Goal: Task Accomplishment & Management: Use online tool/utility

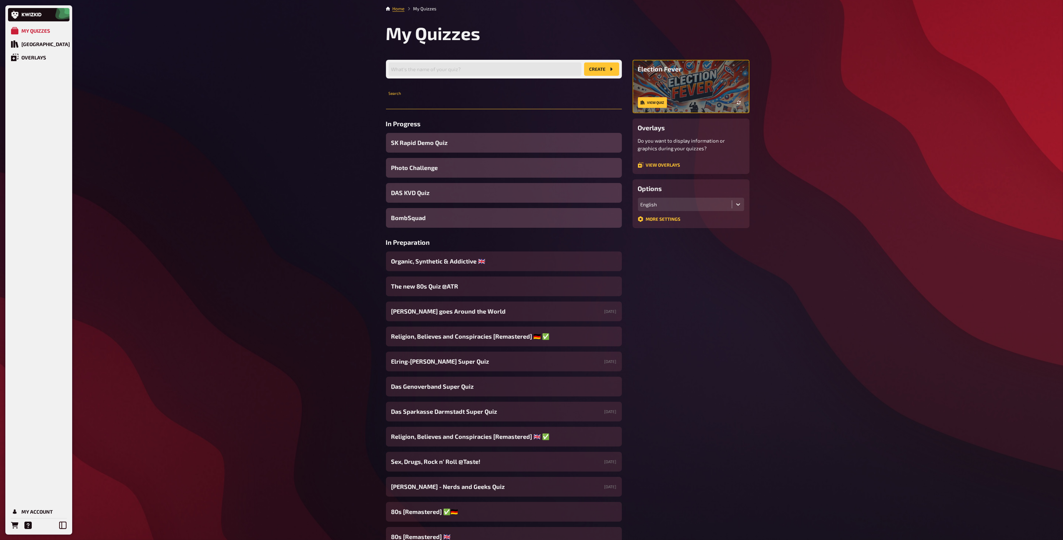
click at [418, 104] on input "text" at bounding box center [504, 102] width 236 height 13
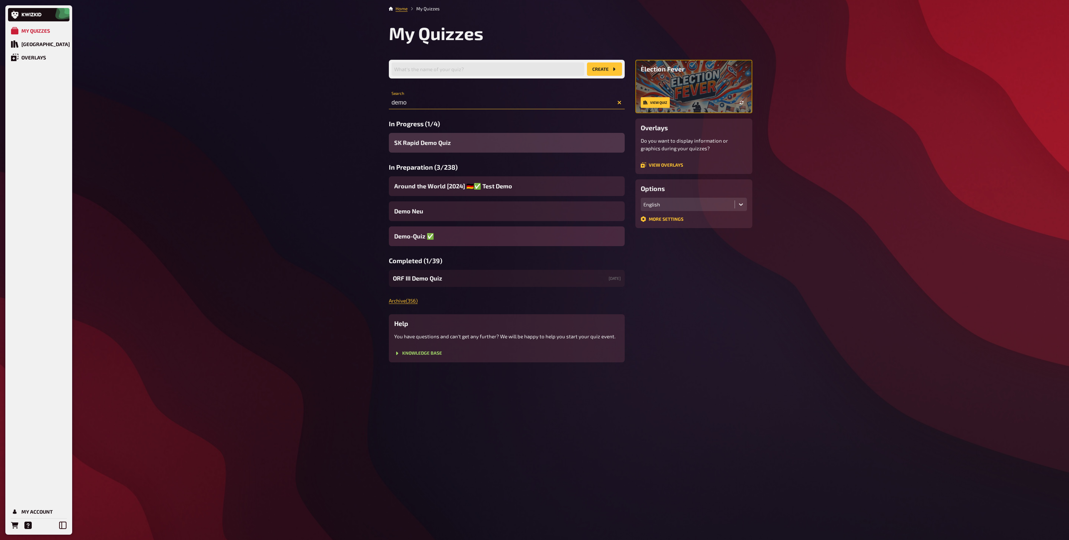
type input "demo"
click at [415, 239] on span "Demo-Quiz ✅​" at bounding box center [414, 236] width 40 height 9
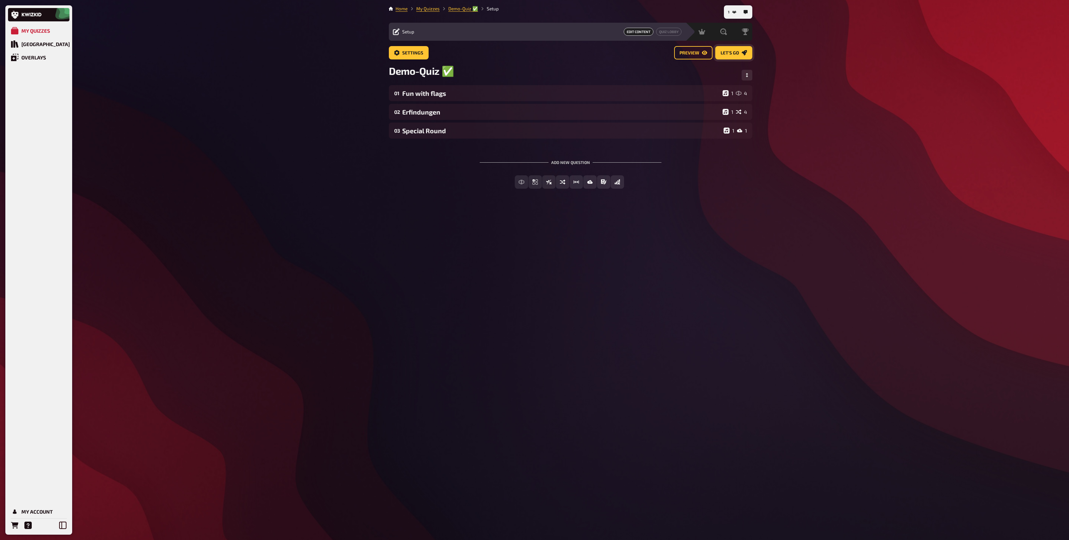
click at [727, 58] on link "Let's go" at bounding box center [733, 52] width 37 height 13
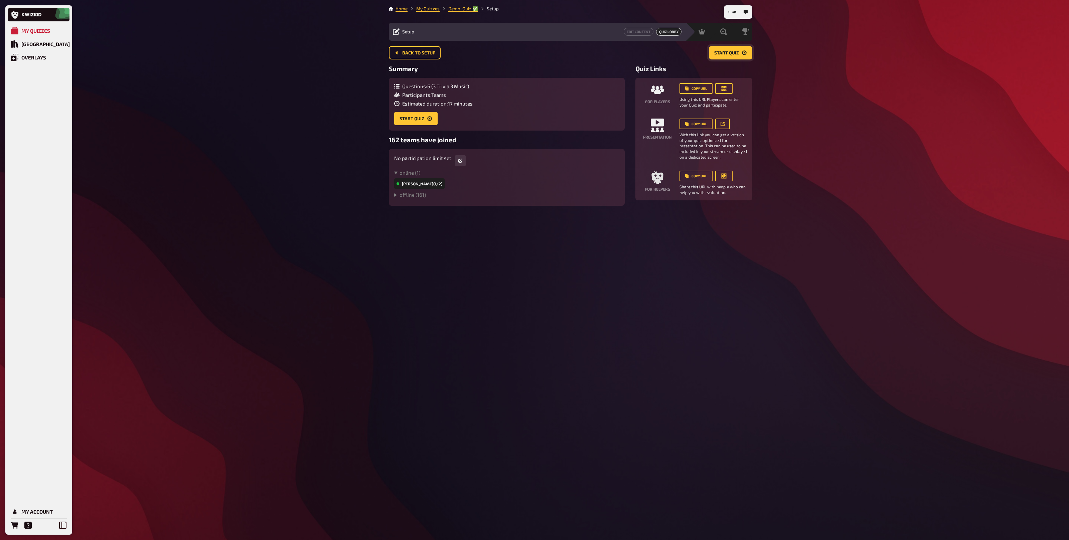
click at [719, 54] on span "Start Quiz" at bounding box center [726, 53] width 25 height 5
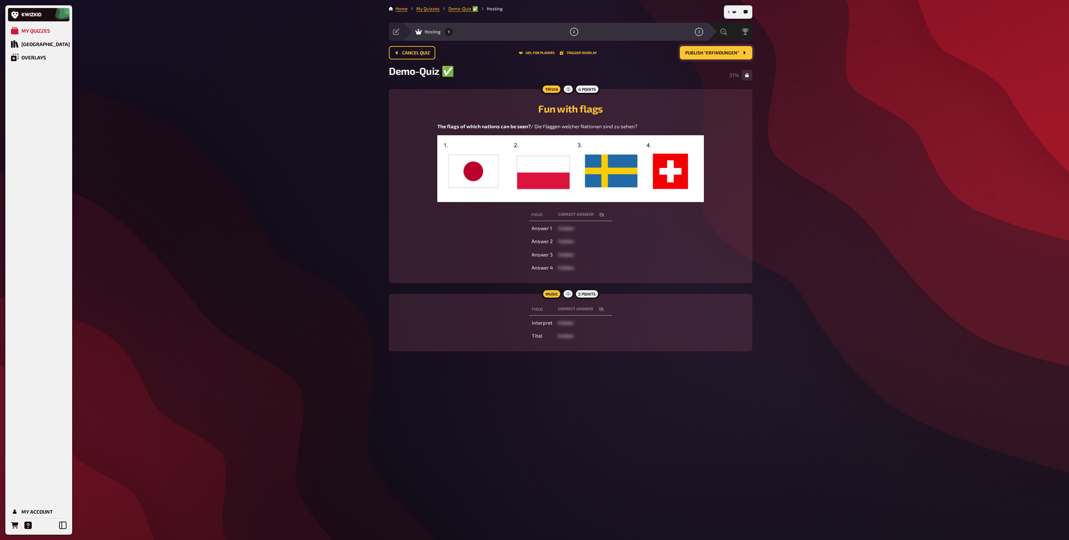
click at [721, 53] on span "Publish “Erfindungen”" at bounding box center [712, 53] width 54 height 5
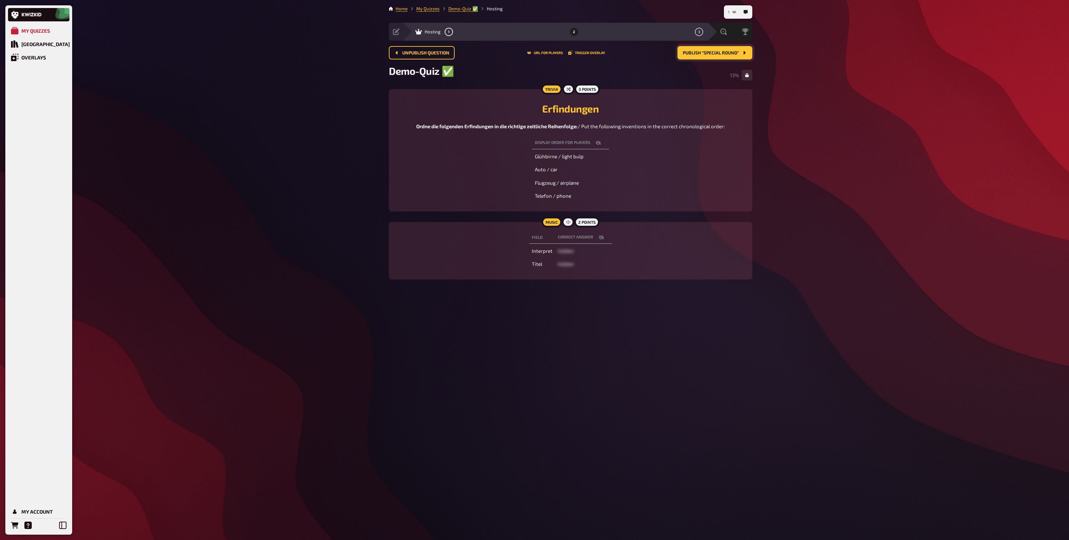
click at [735, 8] on button "1" at bounding box center [732, 12] width 14 height 11
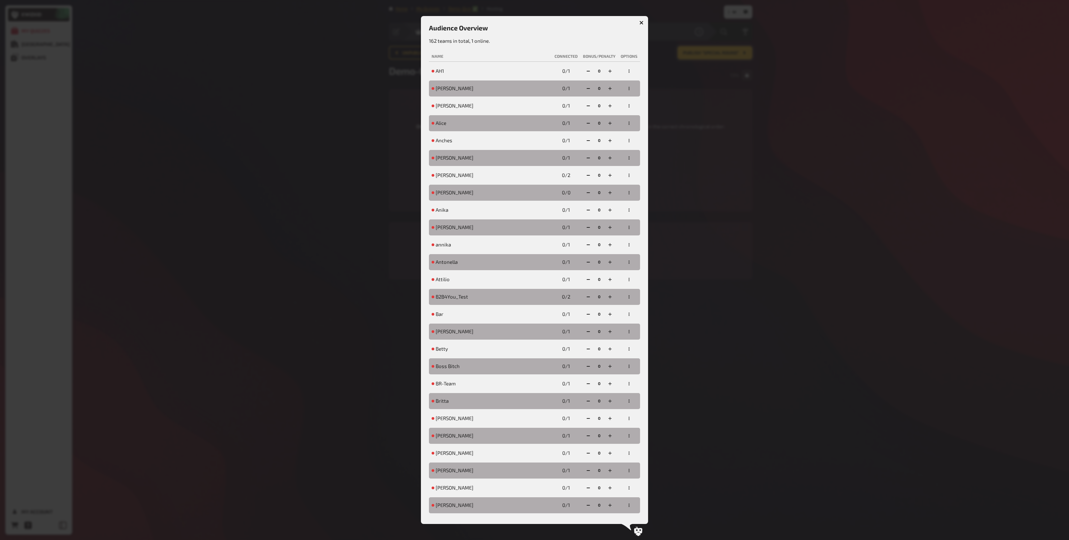
click at [624, 68] on button "button" at bounding box center [629, 71] width 11 height 11
click at [640, 24] on icon "button" at bounding box center [641, 22] width 6 height 6
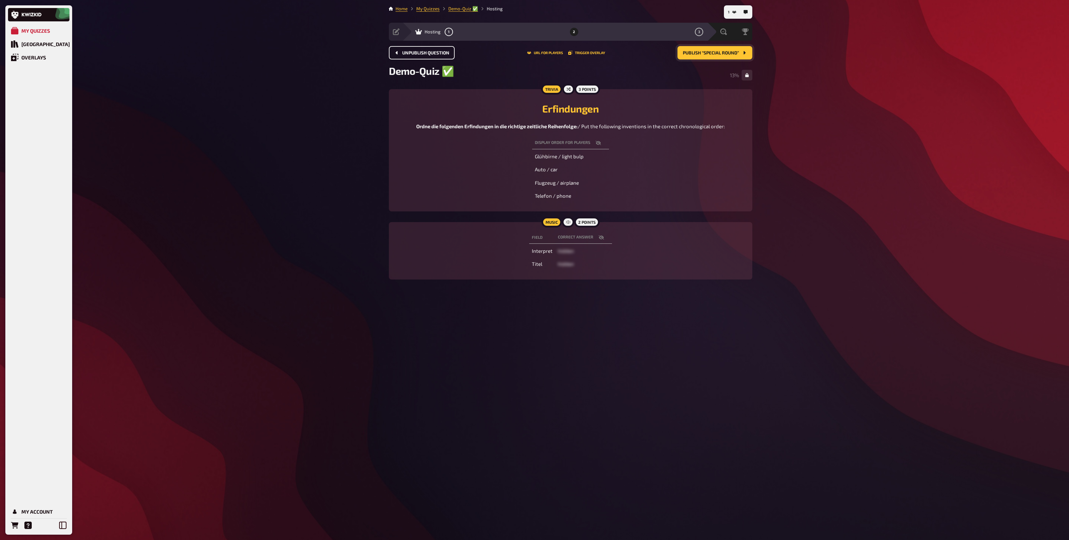
click at [412, 57] on button "Unpublish question" at bounding box center [422, 52] width 66 height 13
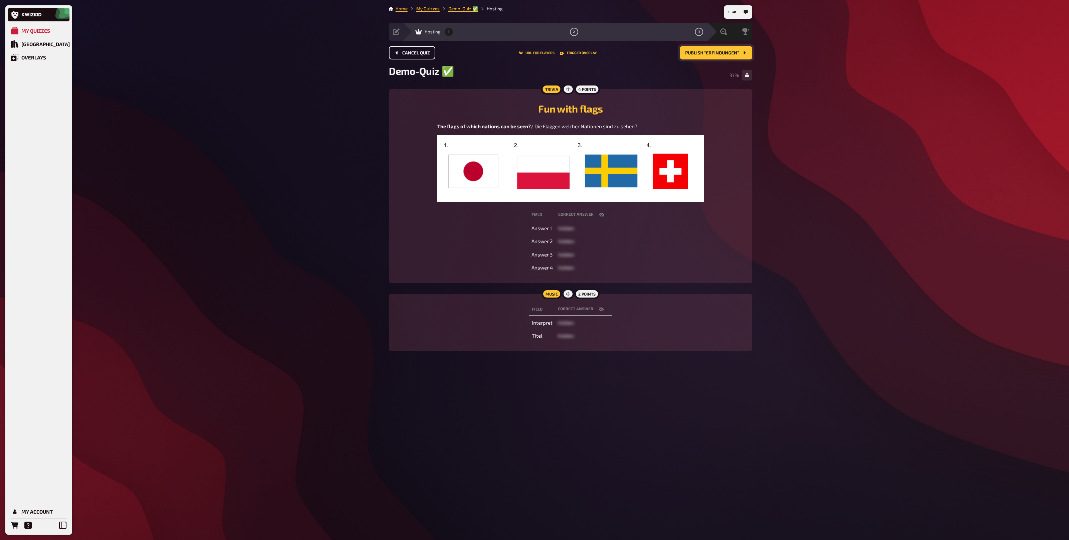
click at [412, 56] on button "Cancel Quiz" at bounding box center [412, 52] width 46 height 13
